Goal: Check status: Check status

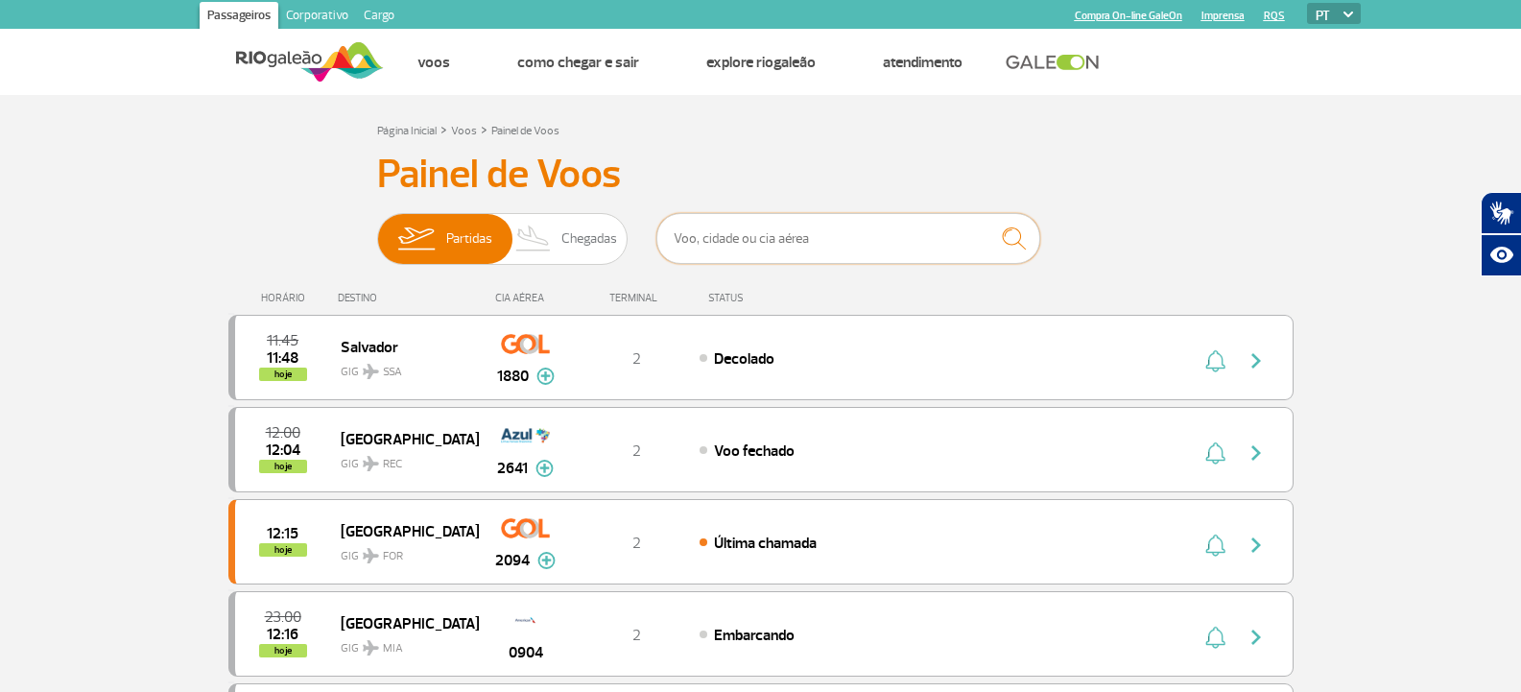
click at [781, 251] on input "text" at bounding box center [849, 238] width 384 height 51
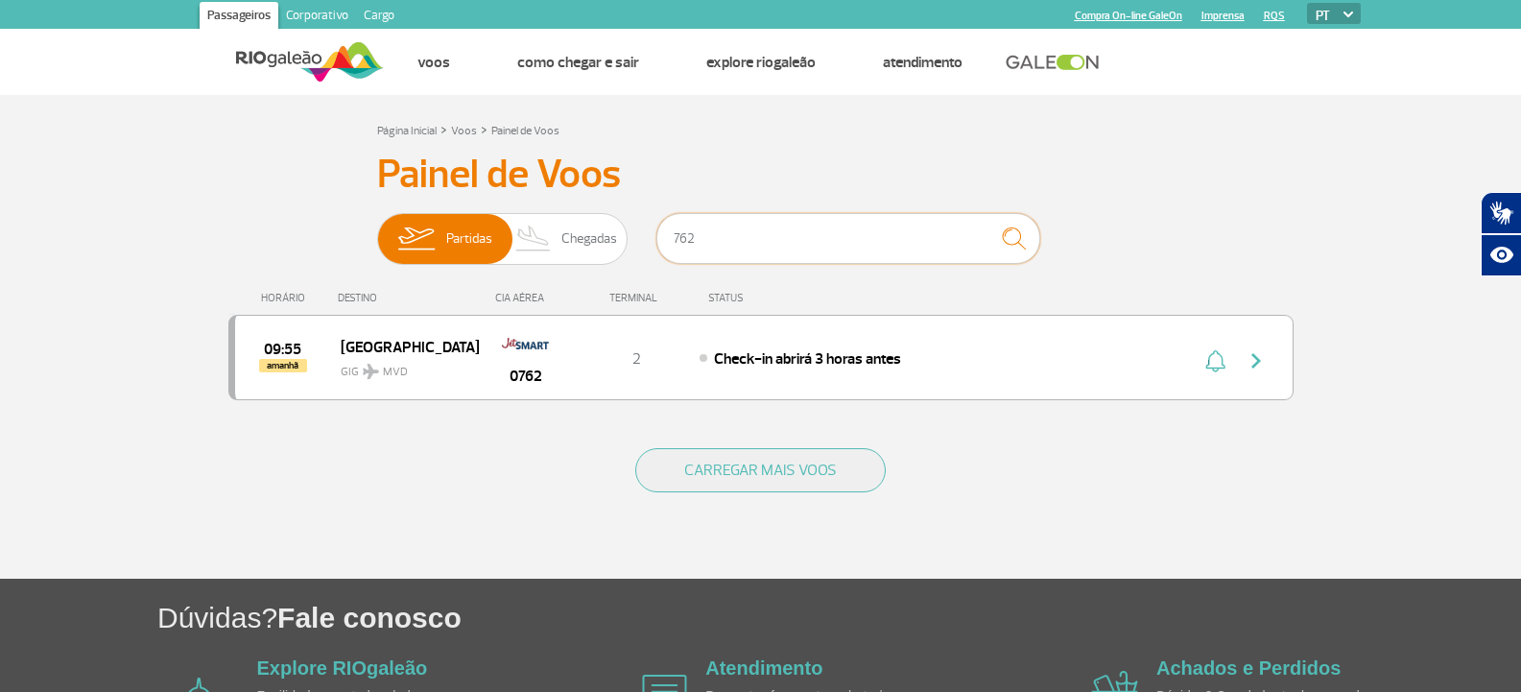
click at [754, 244] on input "762" at bounding box center [849, 238] width 384 height 51
type input "721"
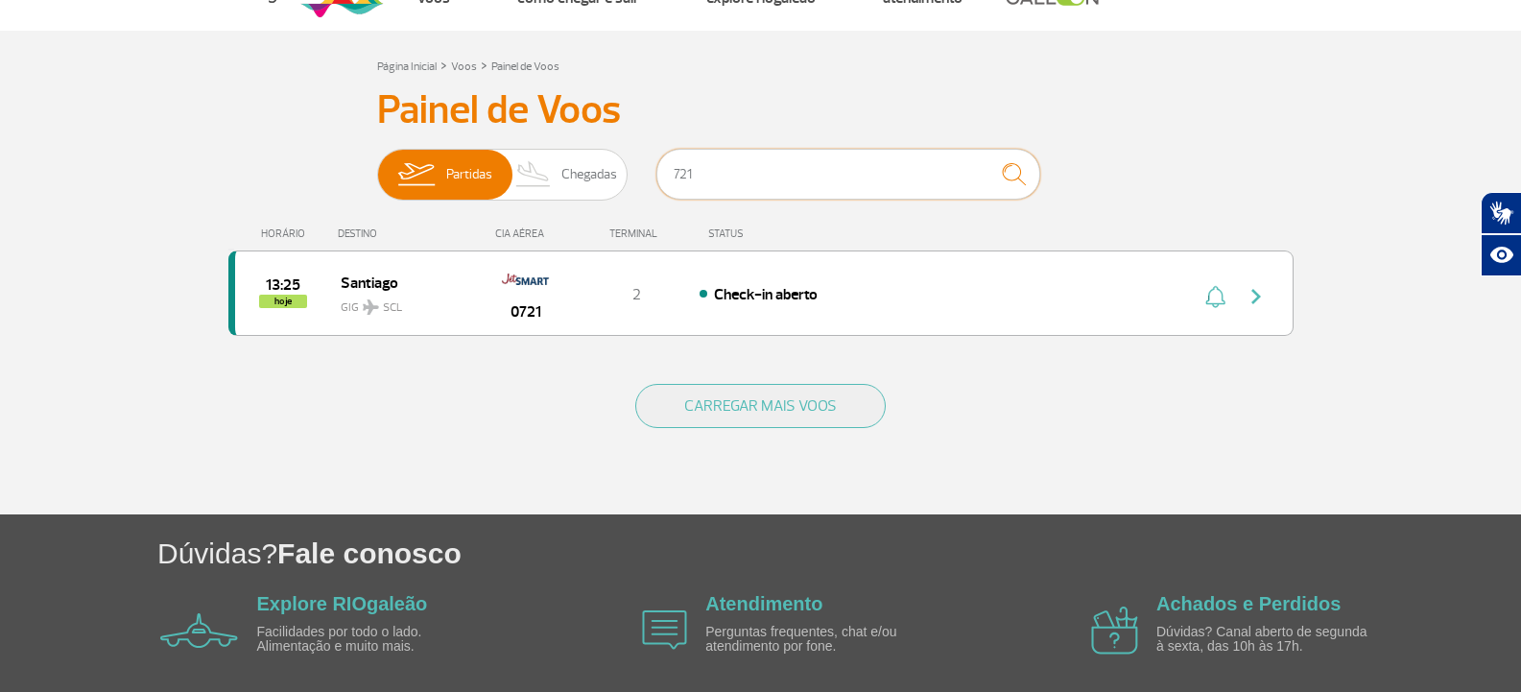
scroll to position [96, 0]
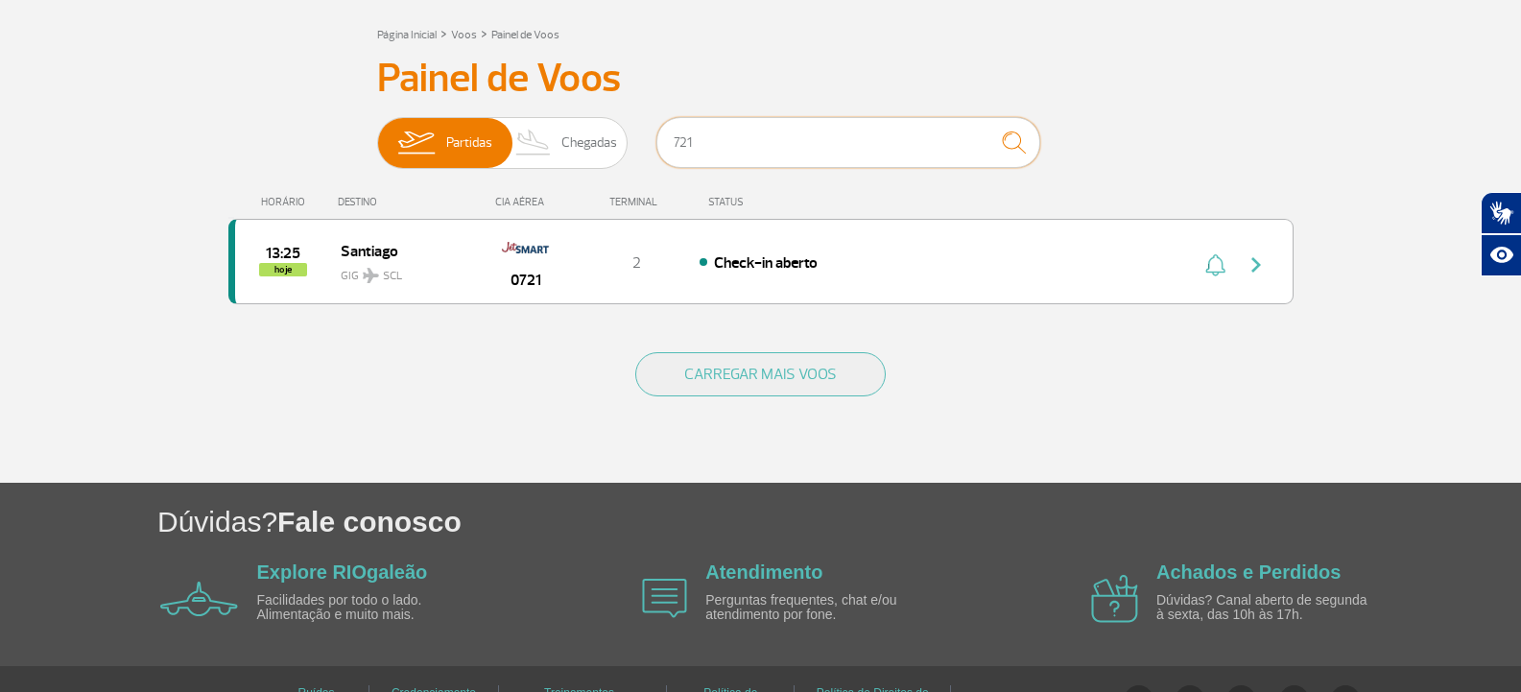
click at [737, 130] on input "721" at bounding box center [849, 142] width 384 height 51
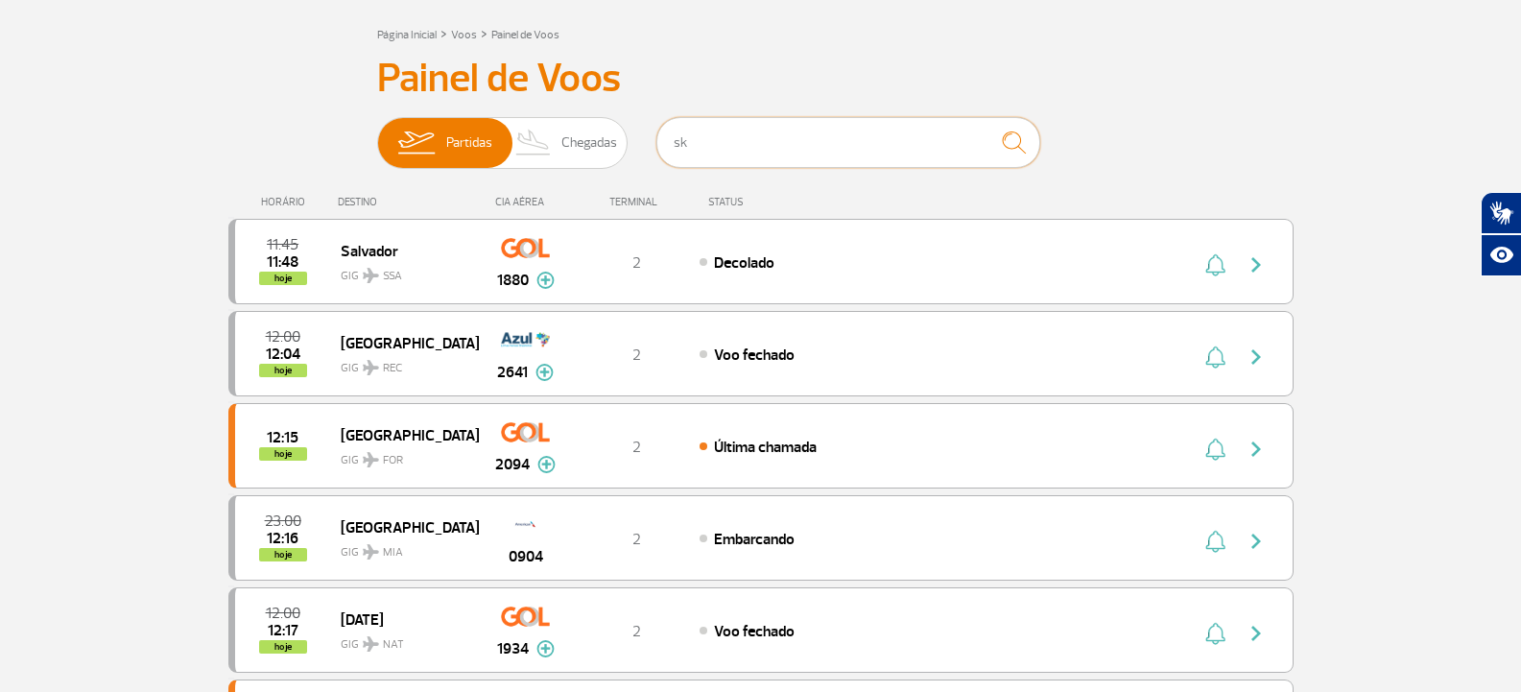
scroll to position [0, 0]
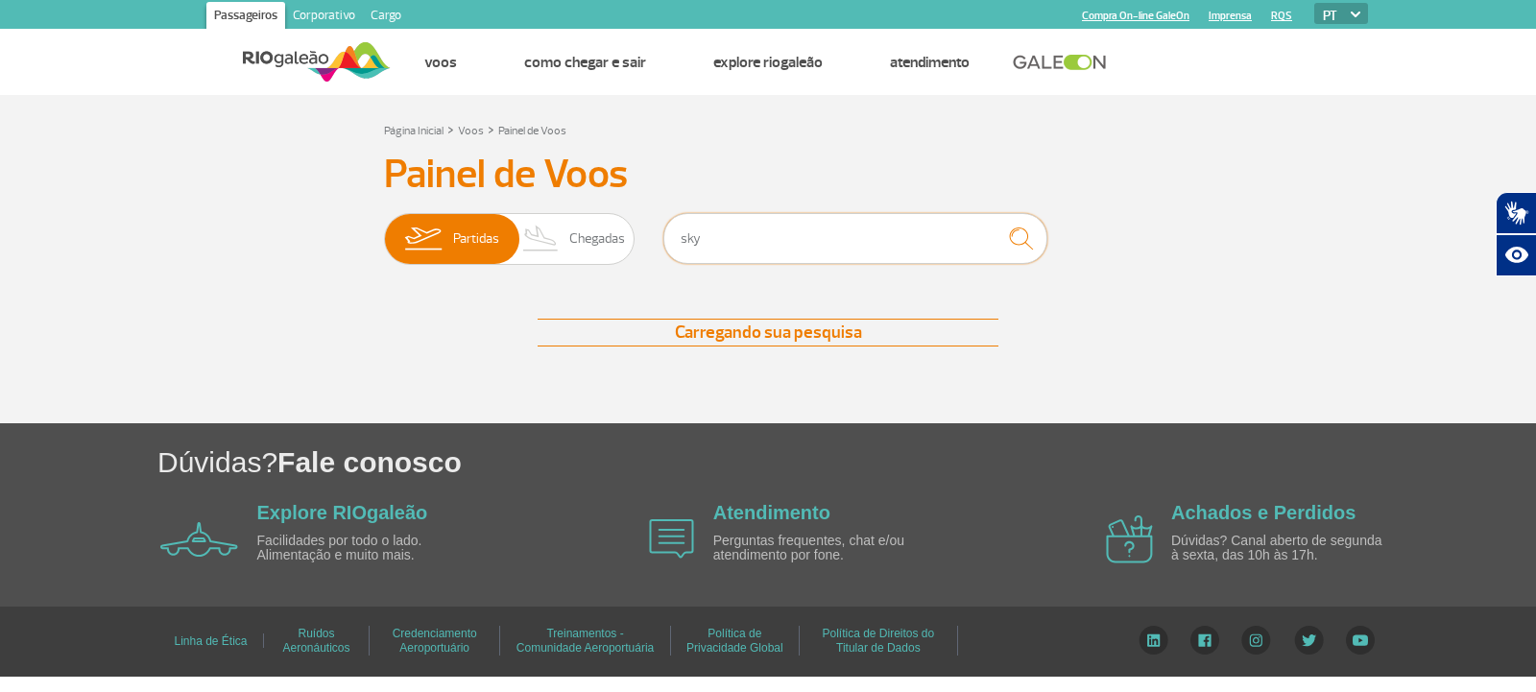
type input "sky"
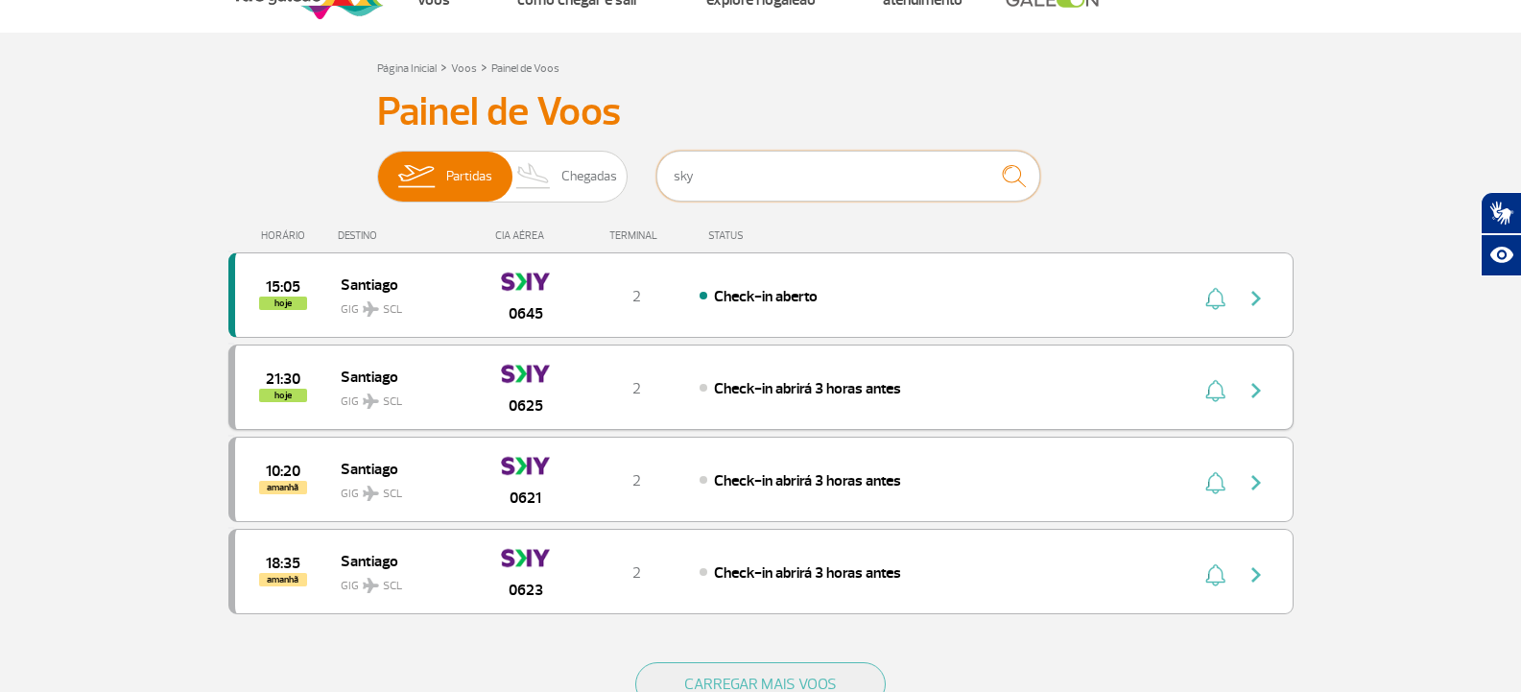
scroll to position [96, 0]
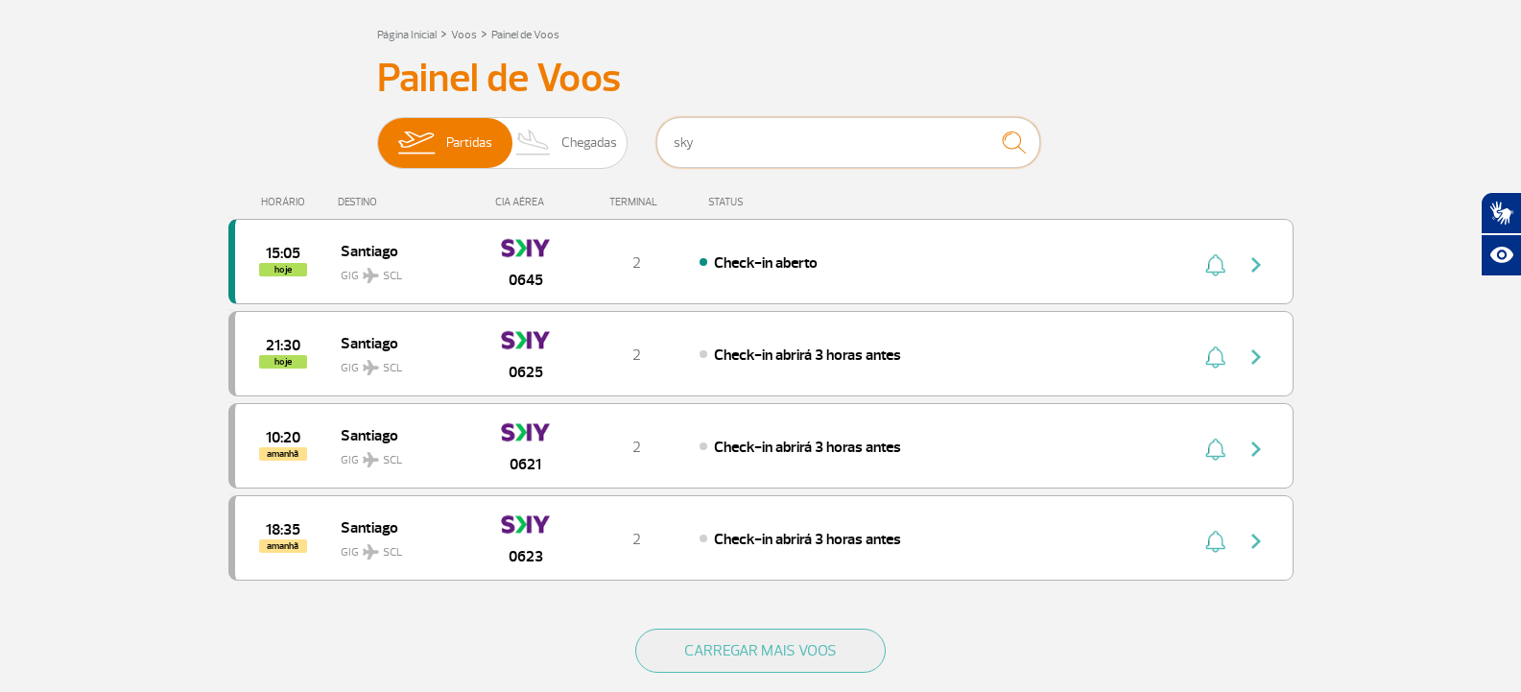
click at [764, 147] on input "sky" at bounding box center [849, 142] width 384 height 51
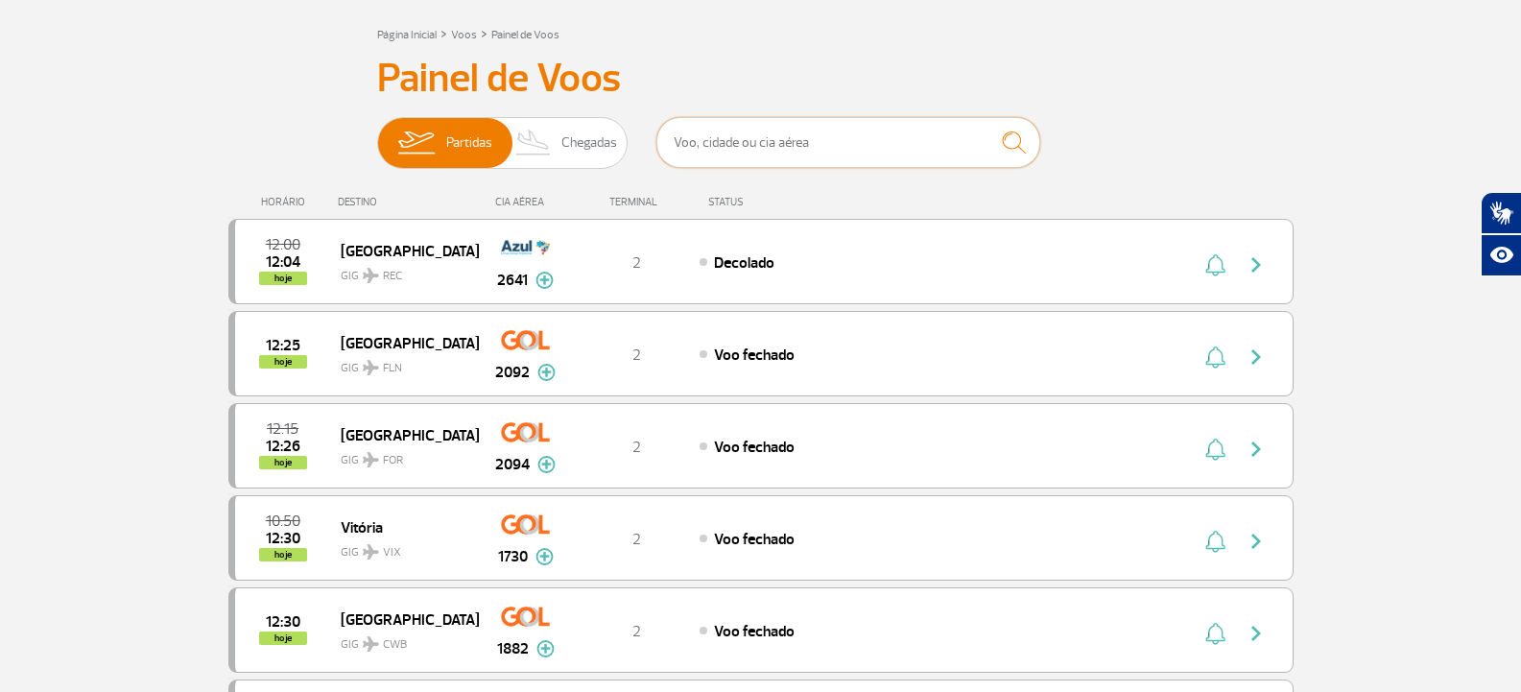
click at [663, 128] on input "text" at bounding box center [849, 142] width 384 height 51
click at [679, 124] on input "text" at bounding box center [849, 142] width 384 height 51
type input "lufthansa"
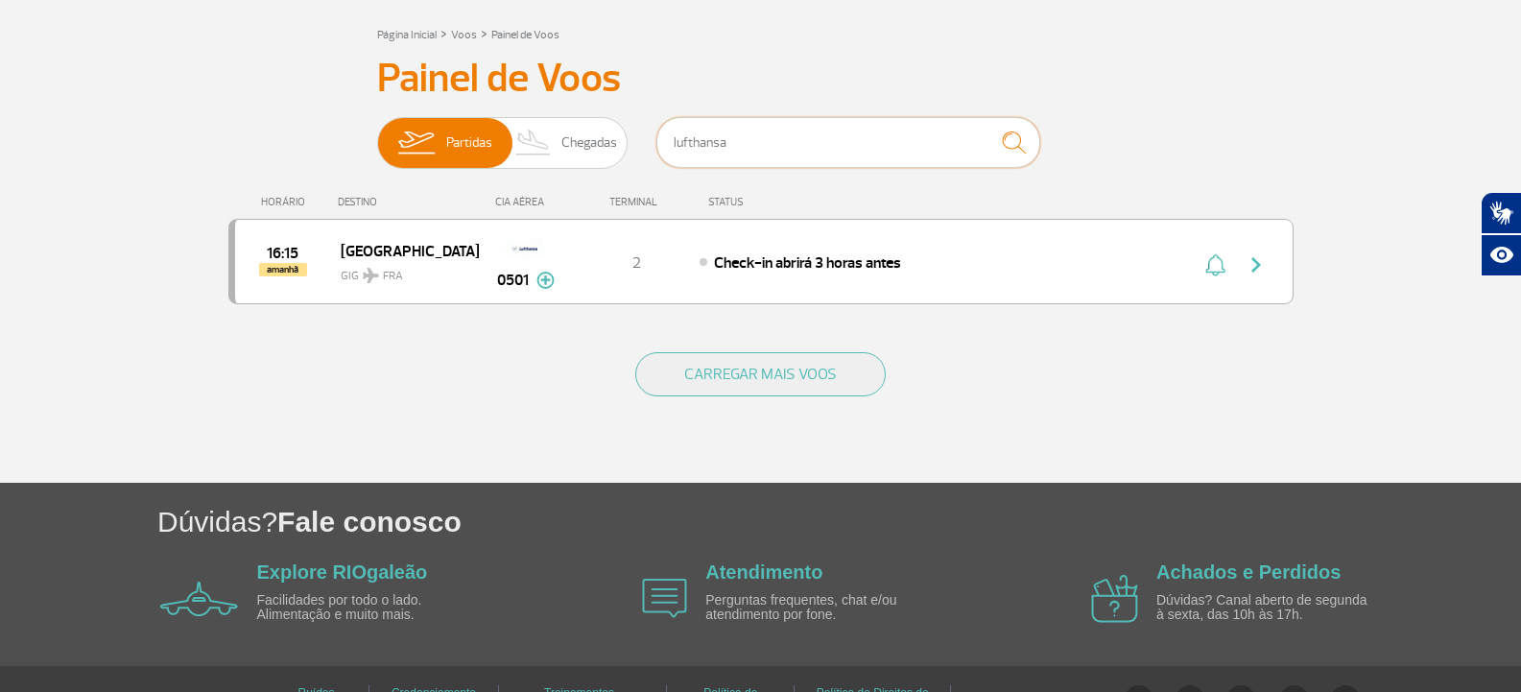
click at [780, 143] on input "lufthansa" at bounding box center [849, 142] width 384 height 51
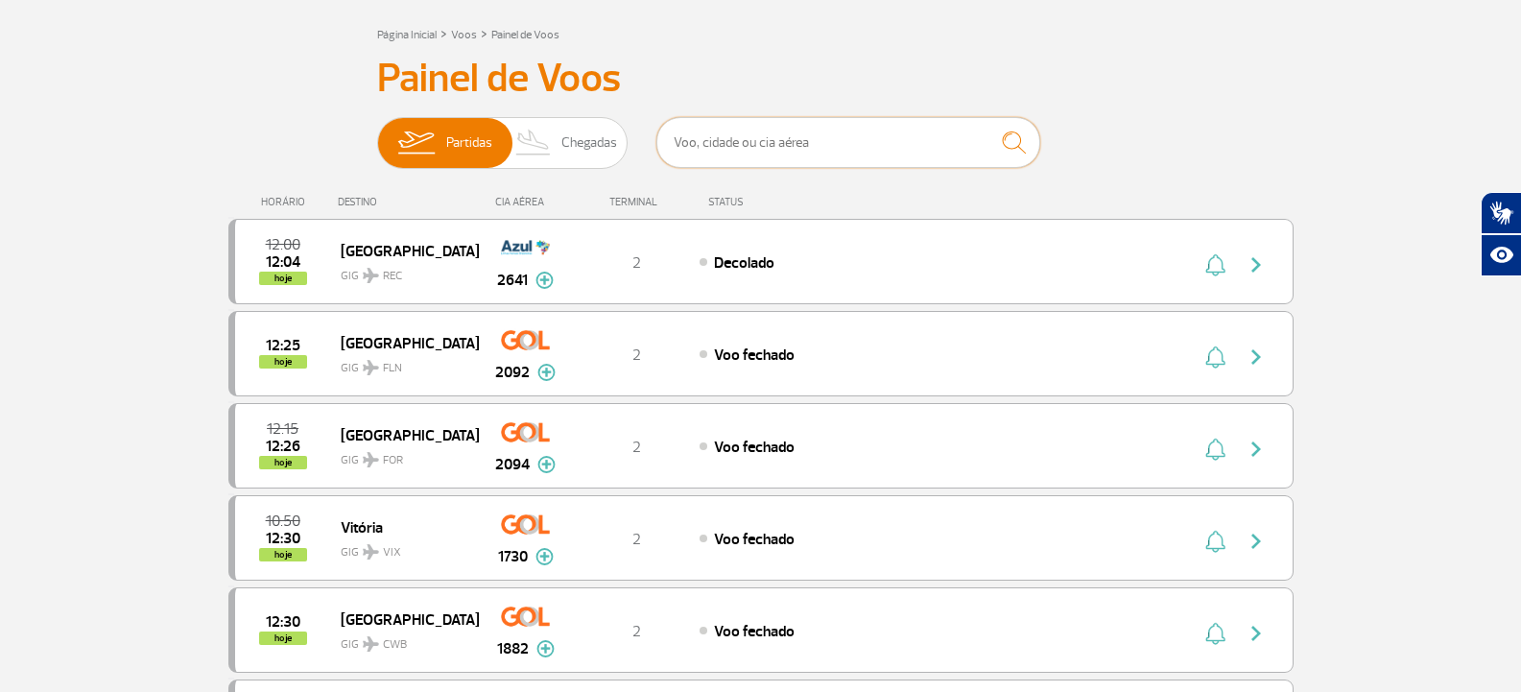
scroll to position [192, 0]
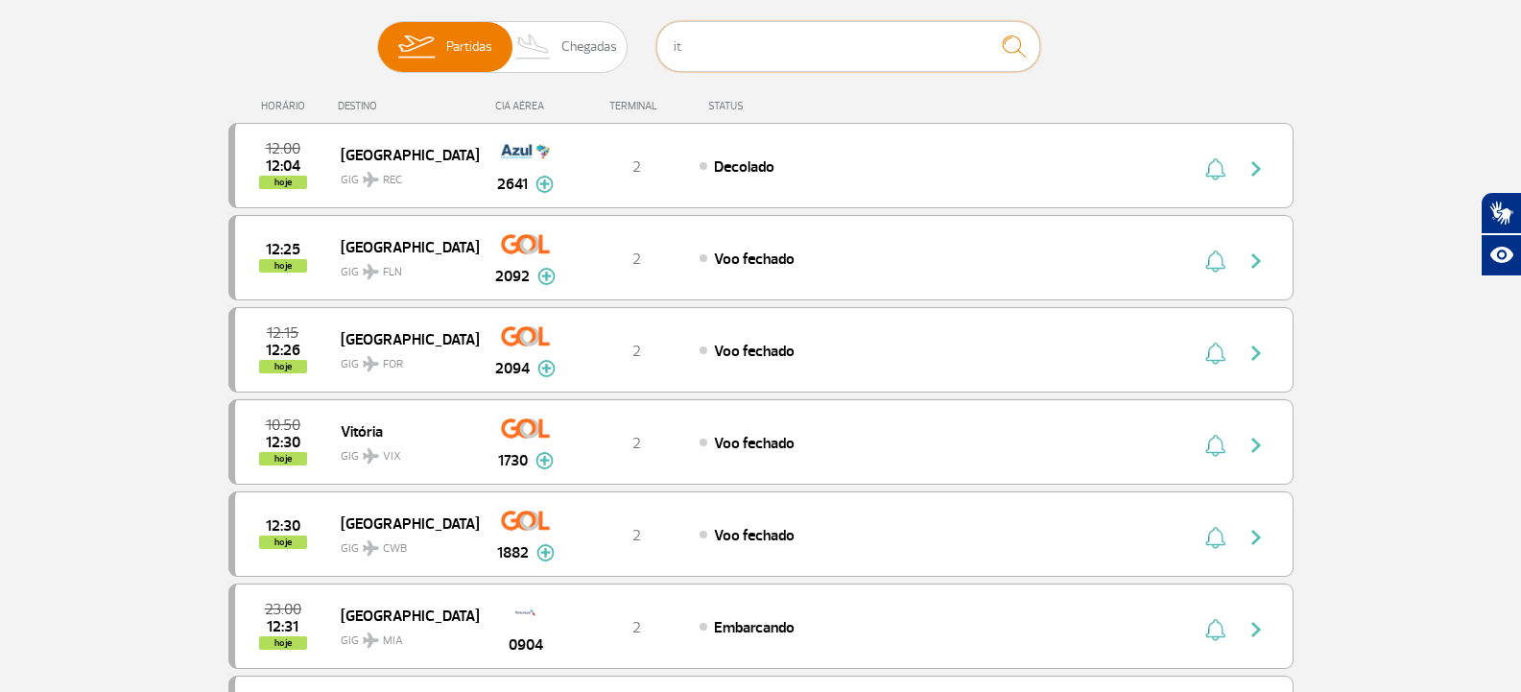
type input "i"
type input "[GEOGRAPHIC_DATA]"
